Goal: Transaction & Acquisition: Obtain resource

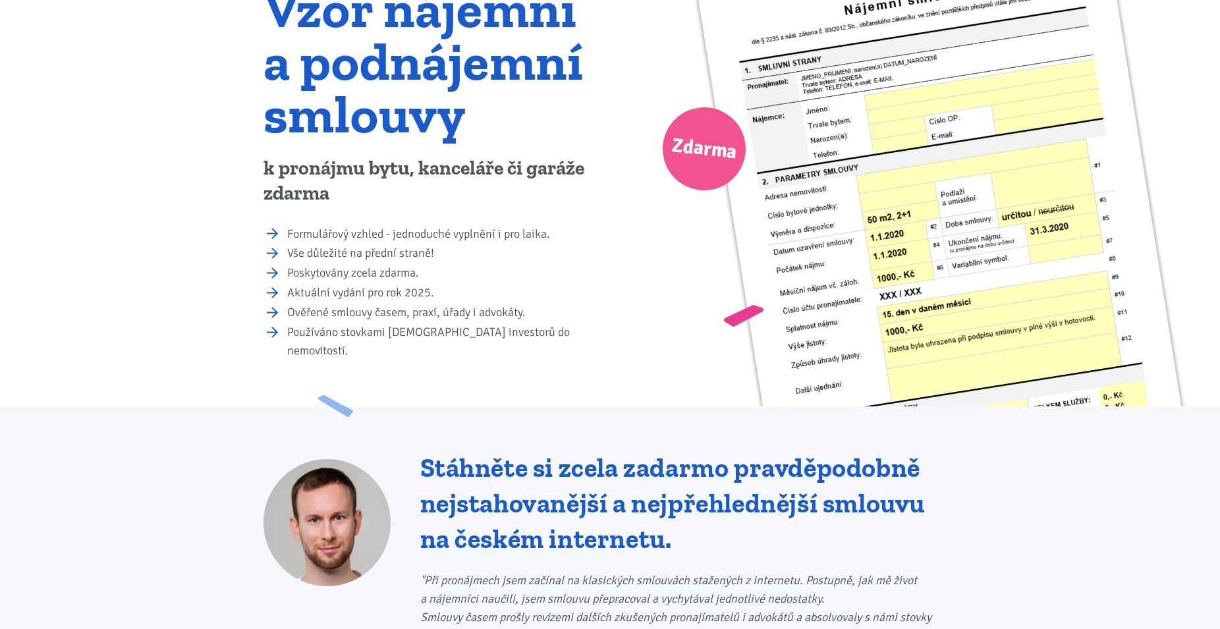
scroll to position [202, 0]
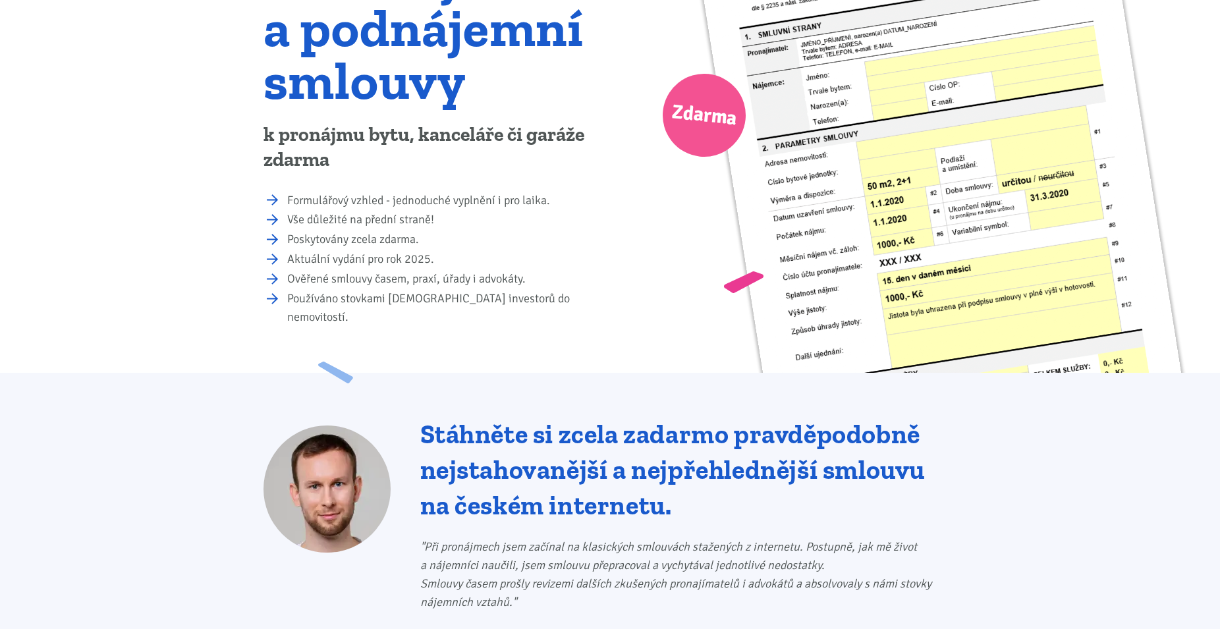
click at [314, 200] on li "Formulářový vzhled - jednoduché vyplnění i pro laika." at bounding box center [444, 201] width 314 height 18
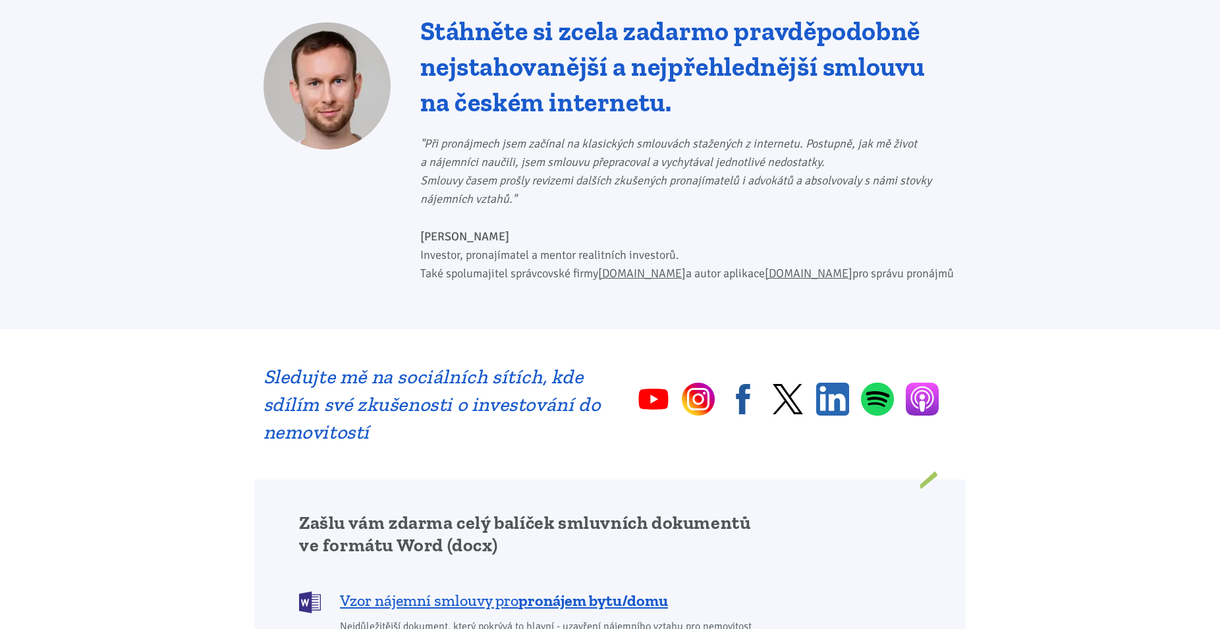
scroll to position [941, 0]
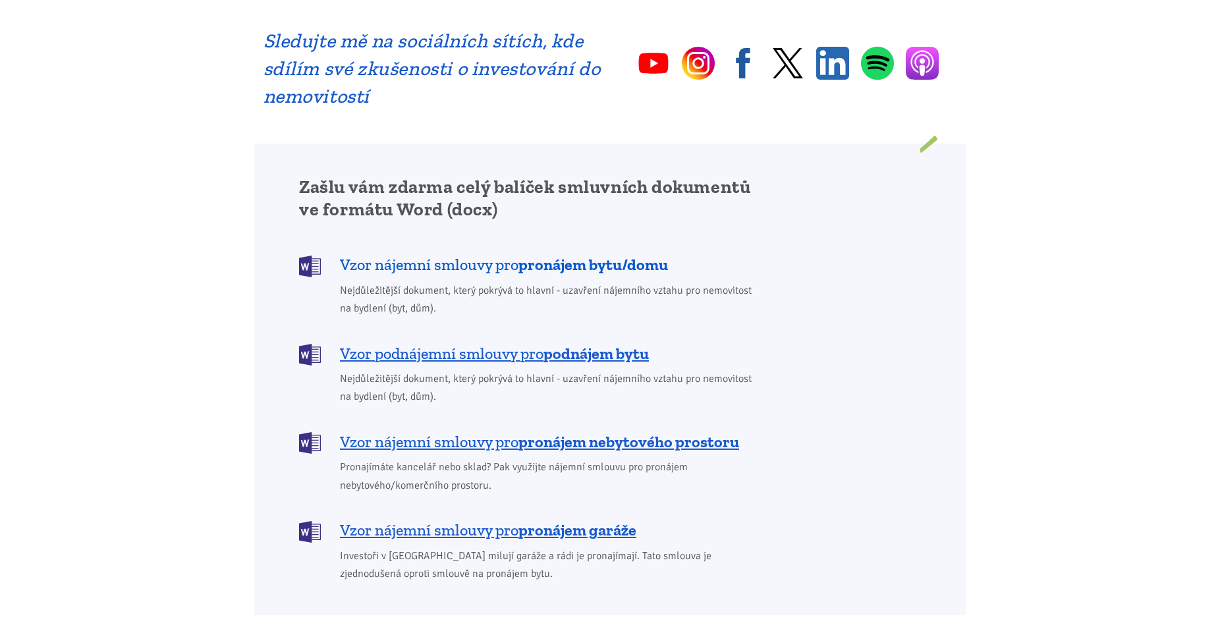
click at [527, 255] on b "pronájem bytu/domu" at bounding box center [594, 264] width 150 height 19
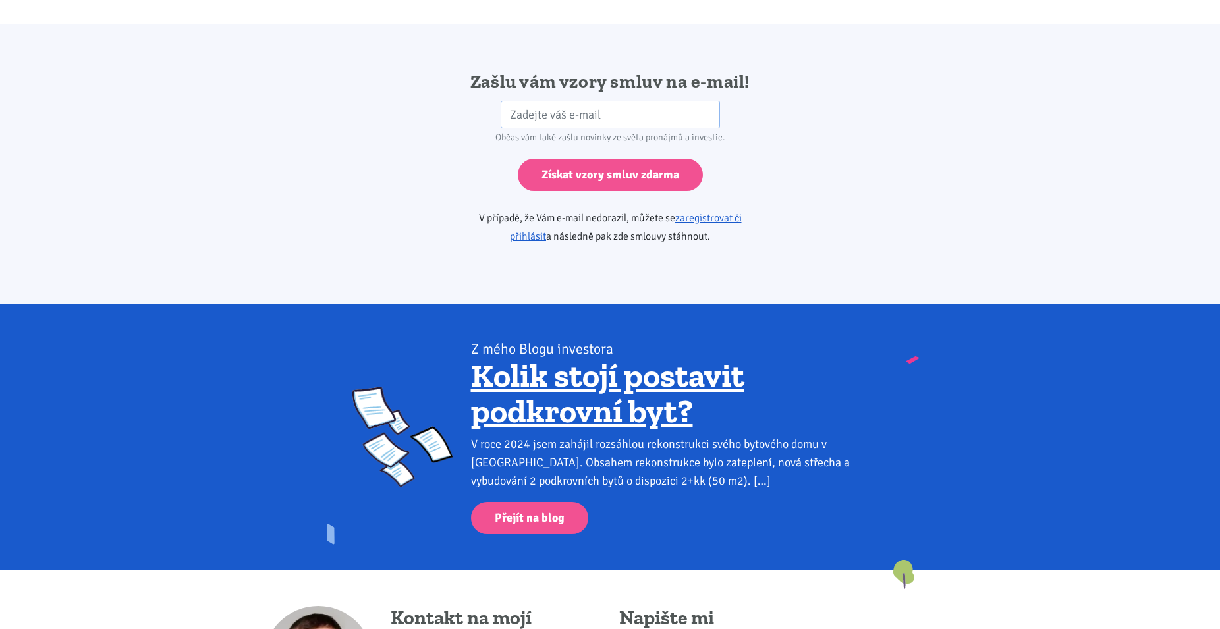
scroll to position [2201, 0]
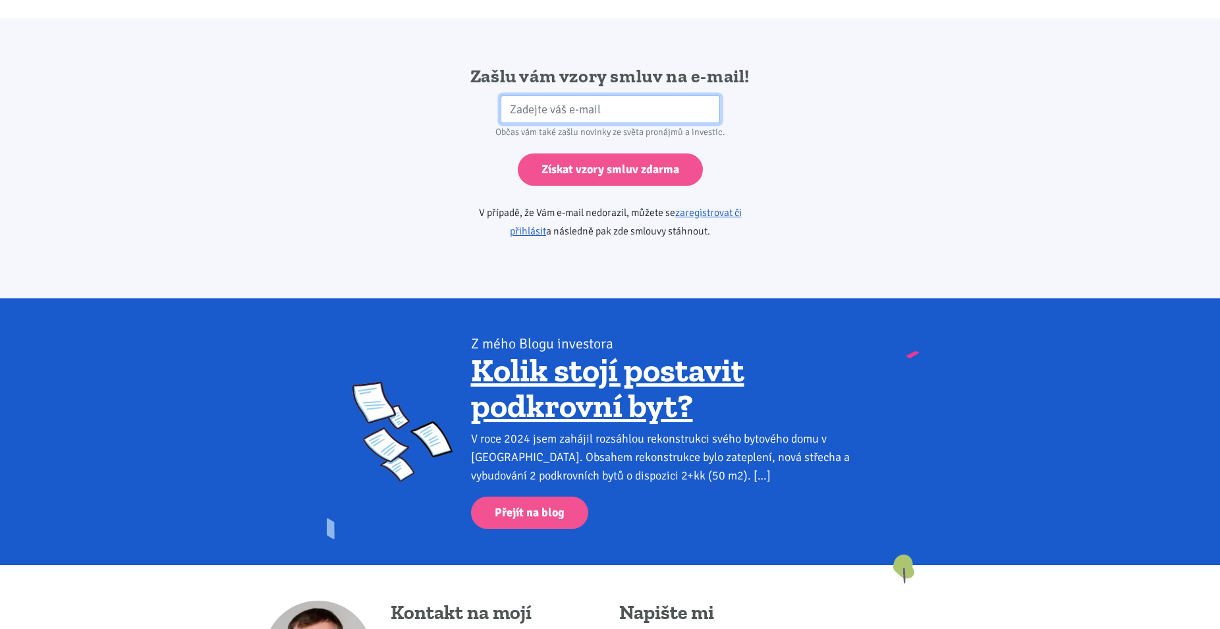
click at [559, 98] on input "email" at bounding box center [610, 110] width 219 height 28
paste input "LORE!!! I DOLORSI AMETC ADIPISC ELITSE DOEIUS Tempor incididun, utlabore etd ma…"
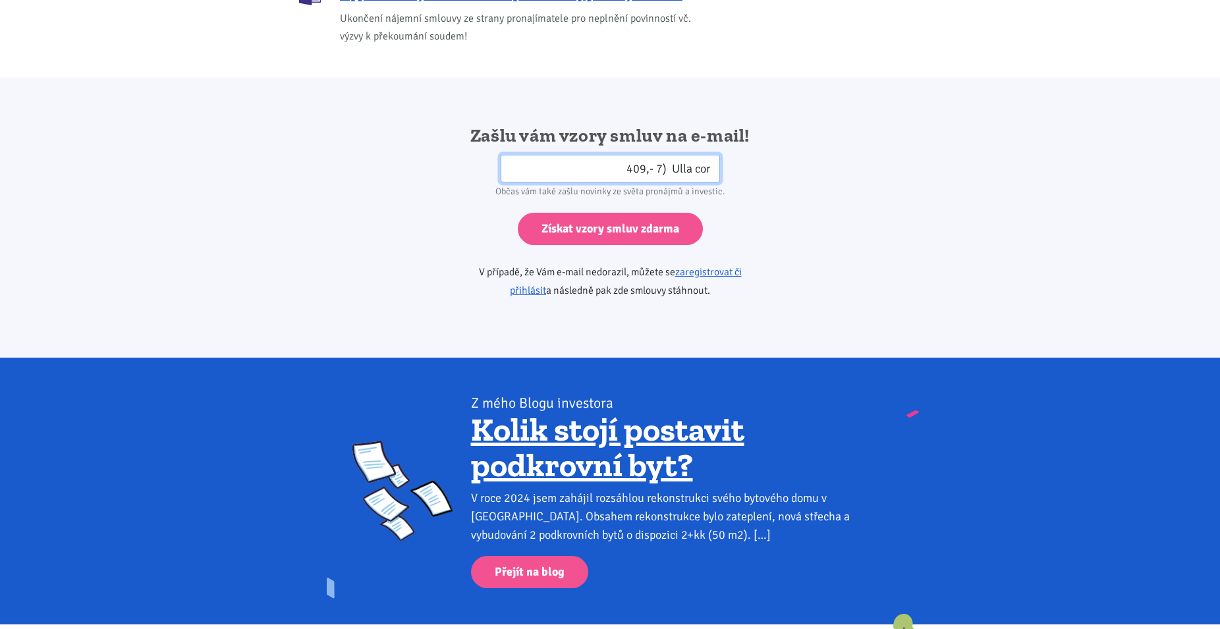
scroll to position [1940, 0]
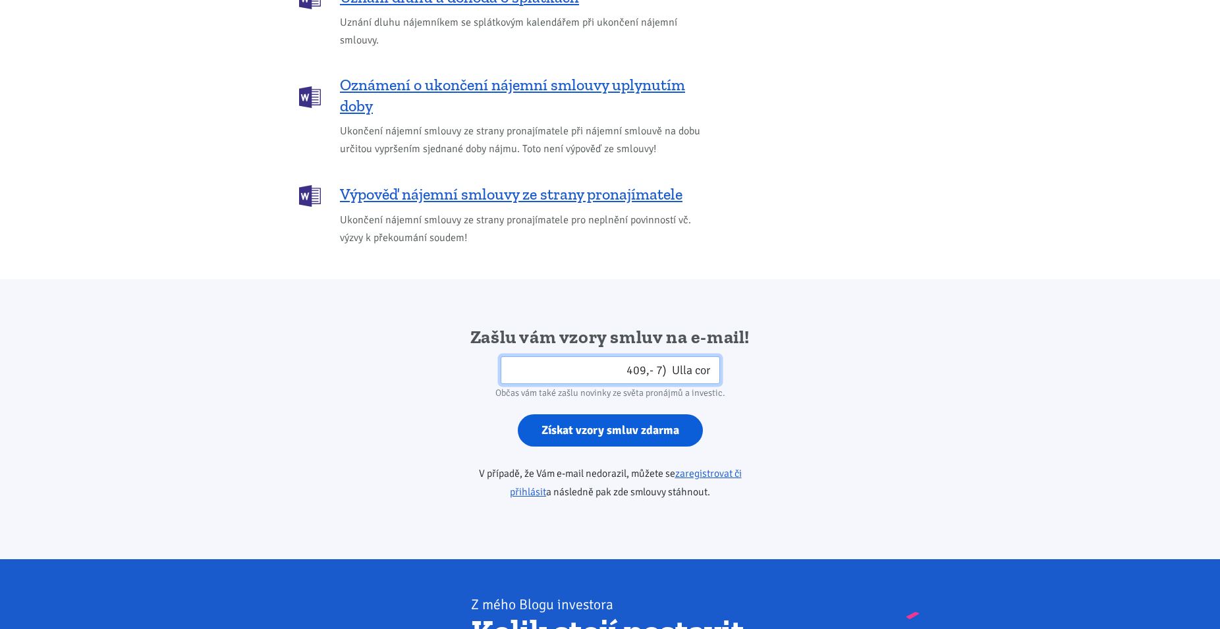
type input "l.i.dolo SITA!!! C ADIPISC ELITS DOEIUSM TEMPOR INCIDI Utlabo etdolorem, aliqua…"
click at [628, 421] on input "Získat vzory smluv zdarma" at bounding box center [610, 430] width 185 height 32
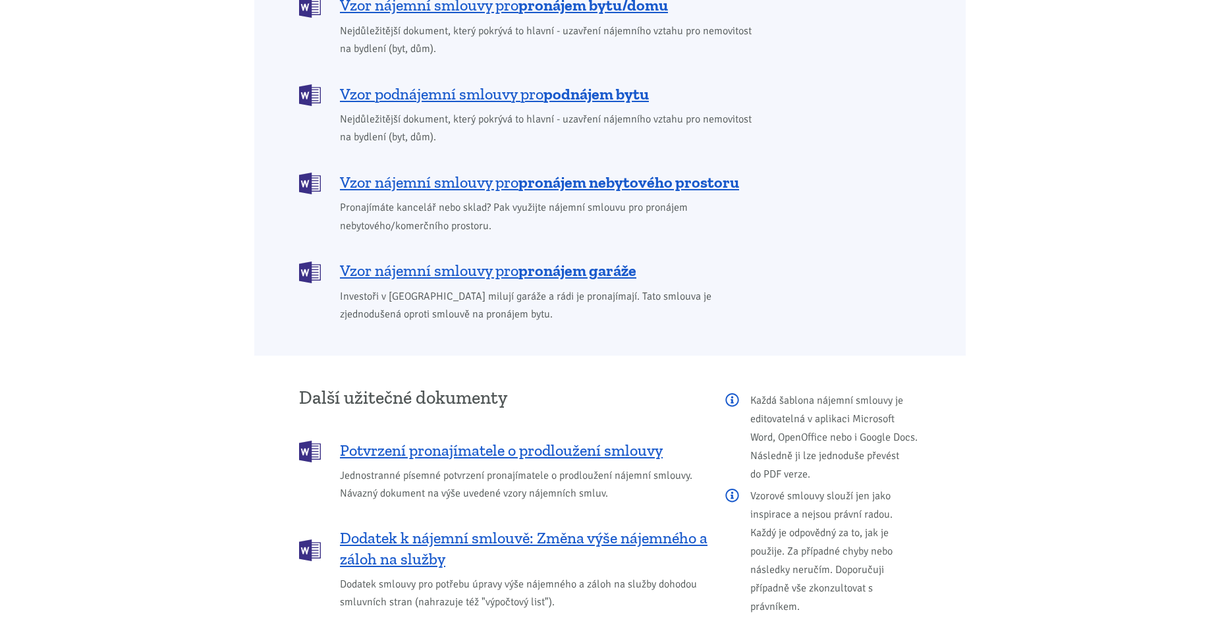
scroll to position [865, 0]
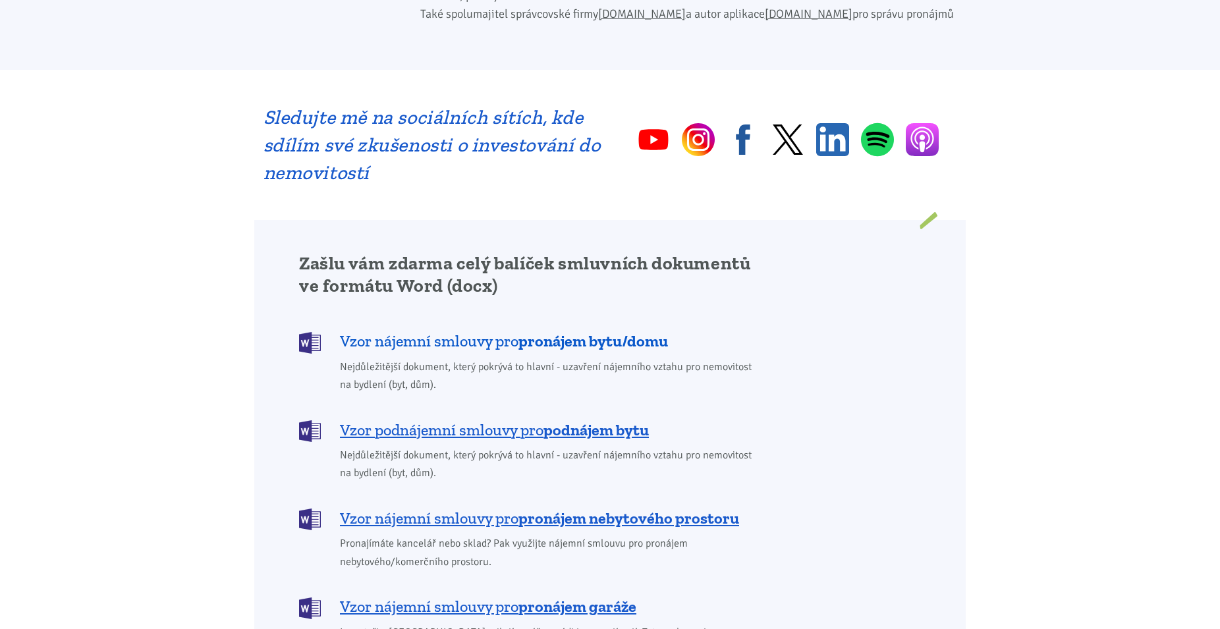
click at [506, 331] on span "Vzor nájemní smlouvy pro pronájem bytu/domu" at bounding box center [504, 341] width 328 height 21
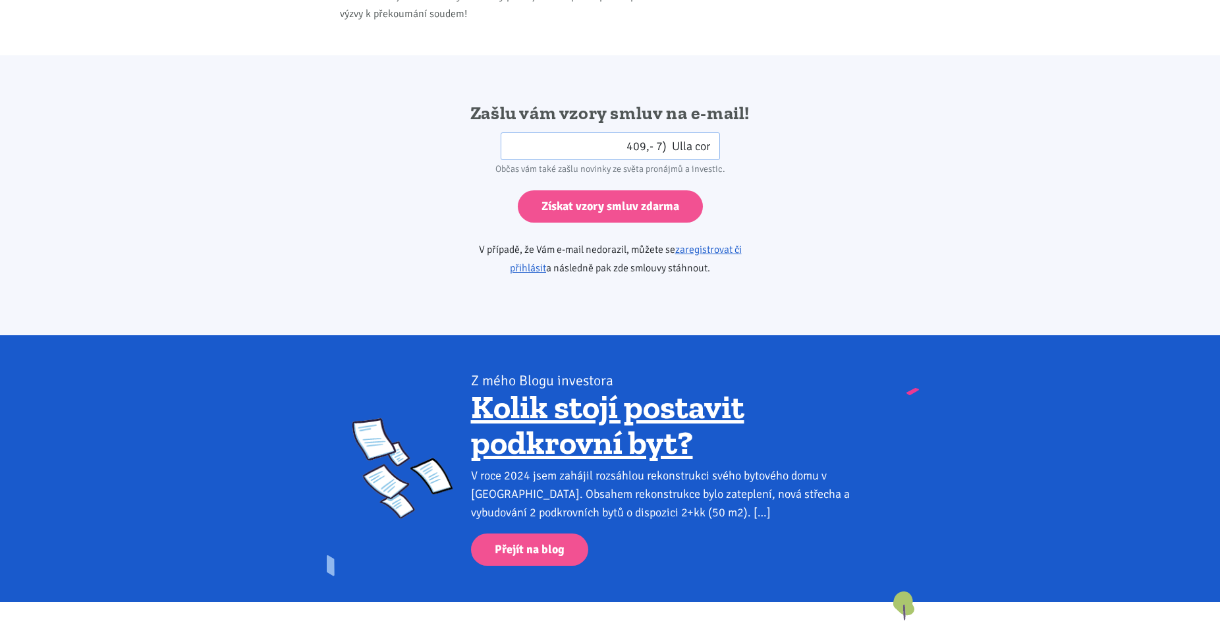
scroll to position [2201, 0]
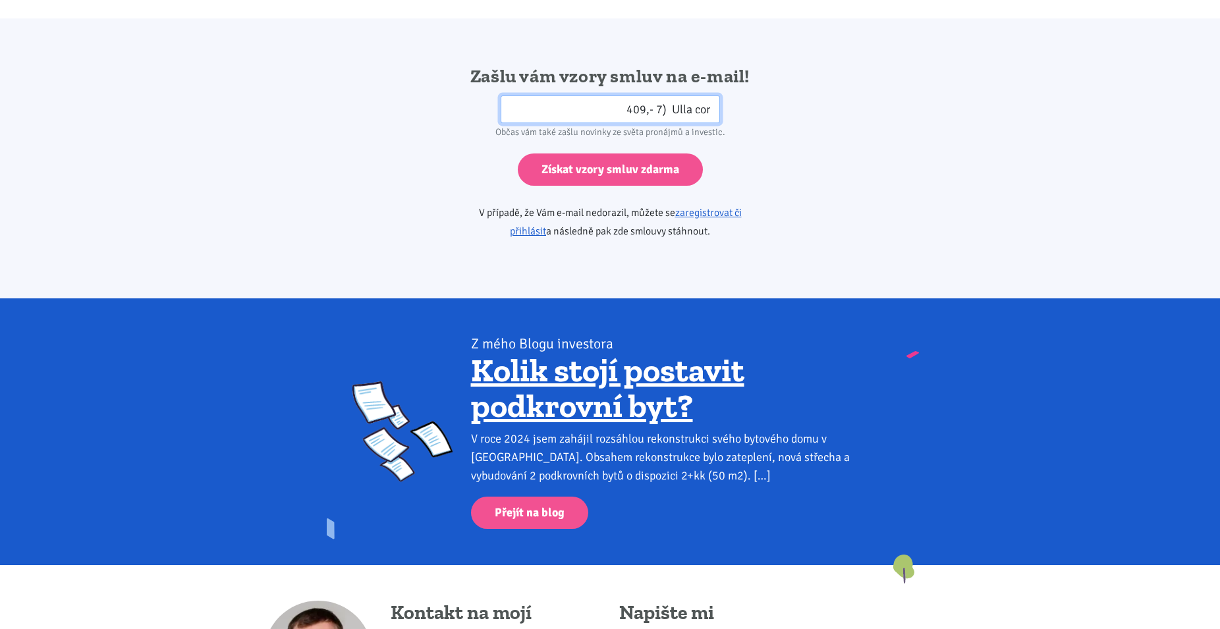
click at [556, 96] on input "email" at bounding box center [610, 110] width 219 height 28
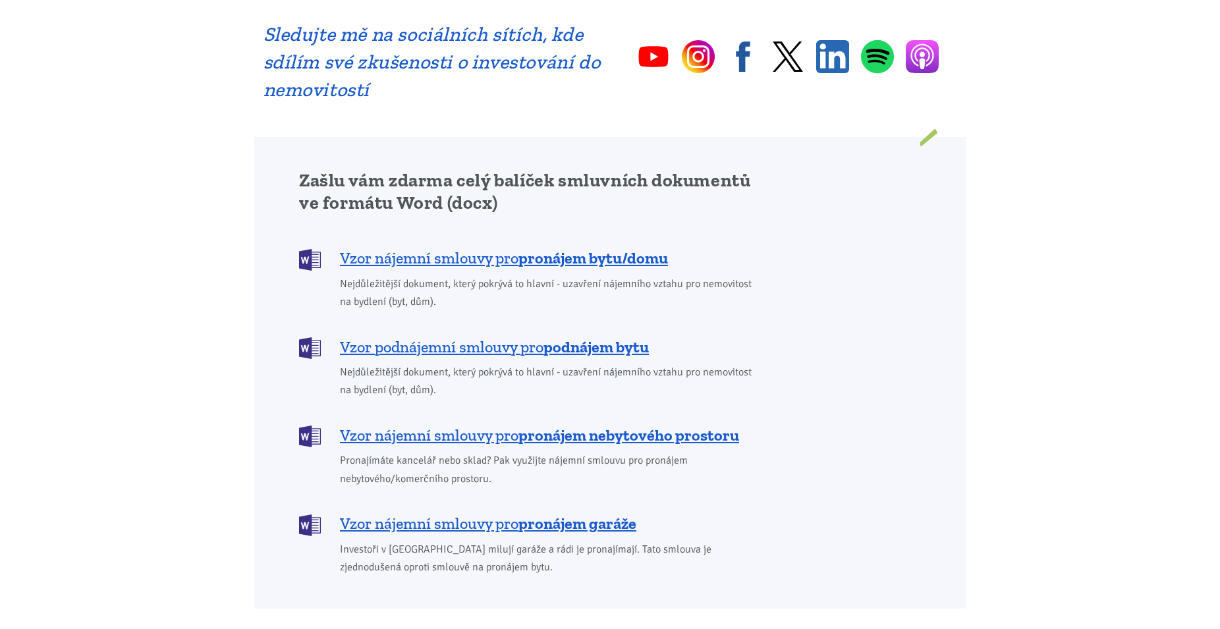
scroll to position [941, 0]
